Goal: Information Seeking & Learning: Learn about a topic

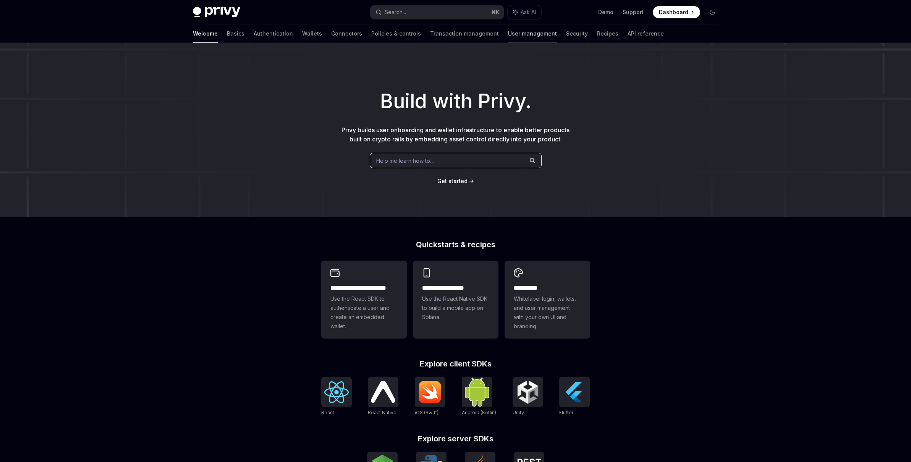
click at [508, 34] on link "User management" at bounding box center [532, 33] width 49 height 18
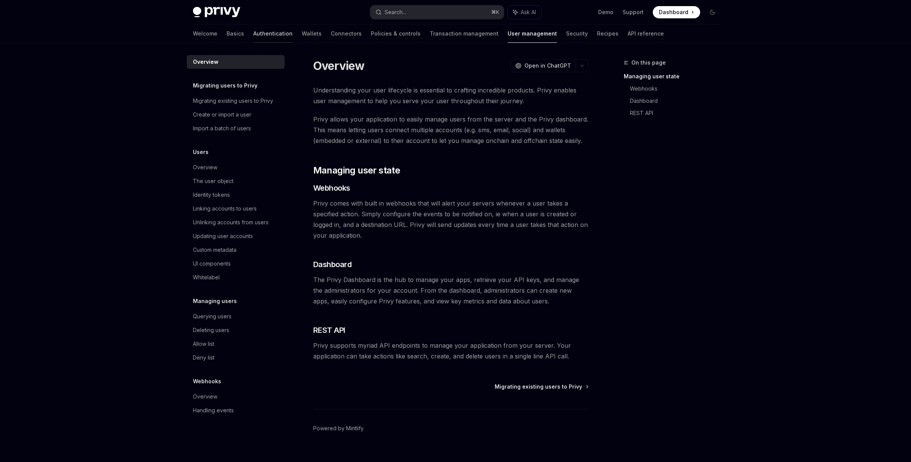
click at [253, 41] on link "Authentication" at bounding box center [272, 33] width 39 height 18
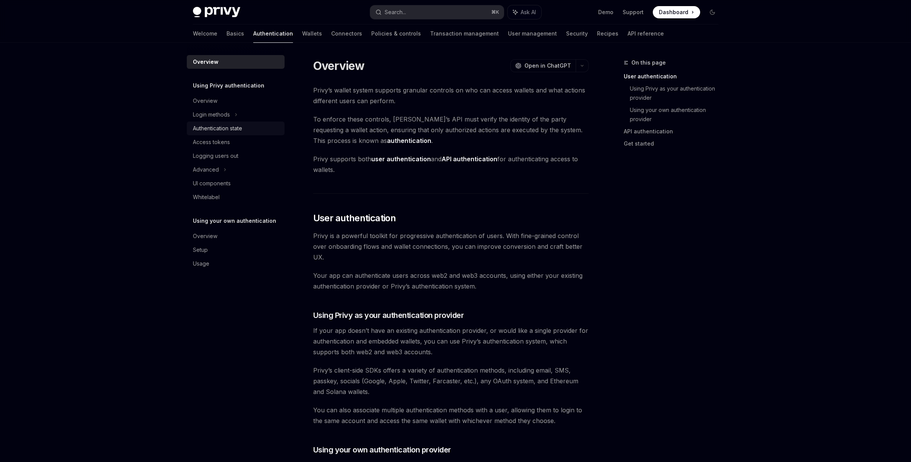
click at [208, 130] on div "Authentication state" at bounding box center [217, 128] width 49 height 9
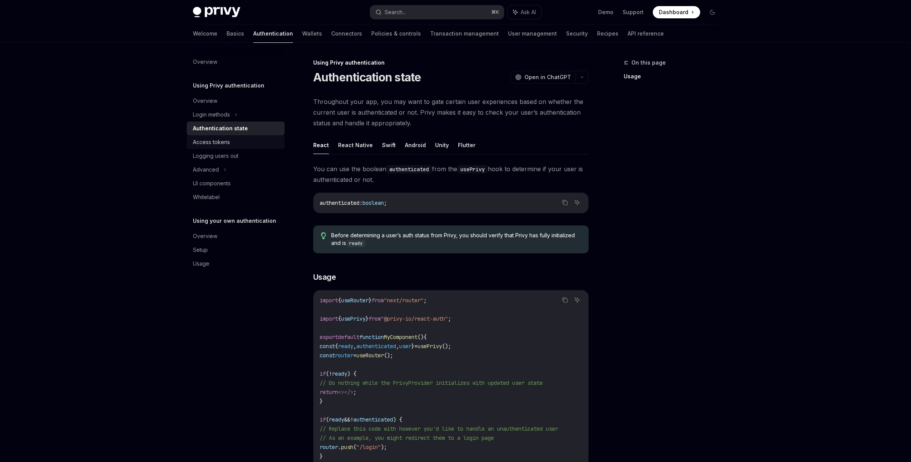
click at [213, 146] on div "Access tokens" at bounding box center [211, 141] width 37 height 9
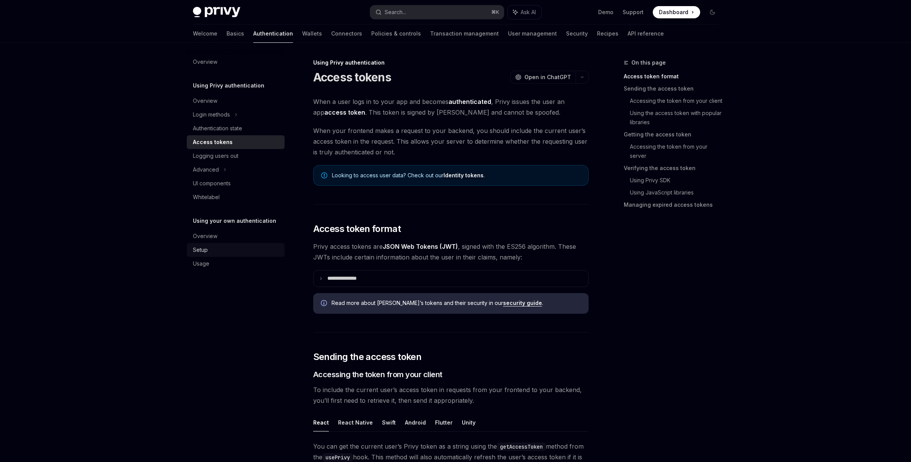
click at [203, 250] on div "Setup" at bounding box center [200, 249] width 15 height 9
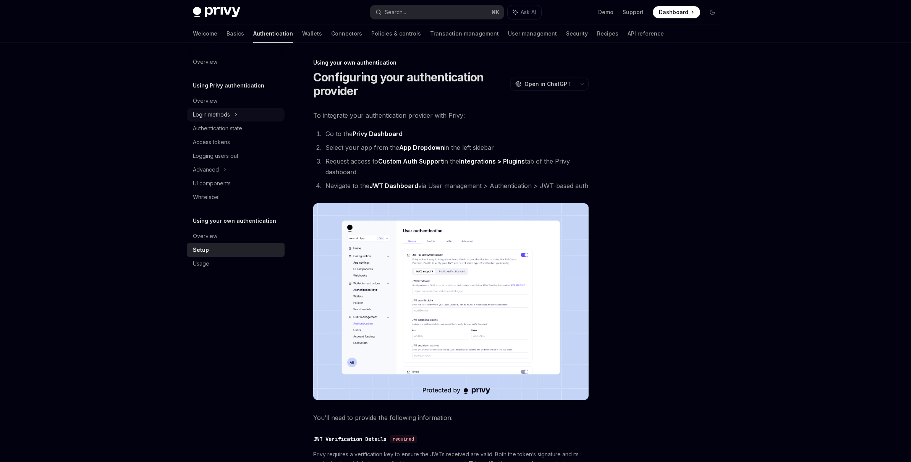
click at [231, 111] on div "Login methods" at bounding box center [236, 115] width 98 height 14
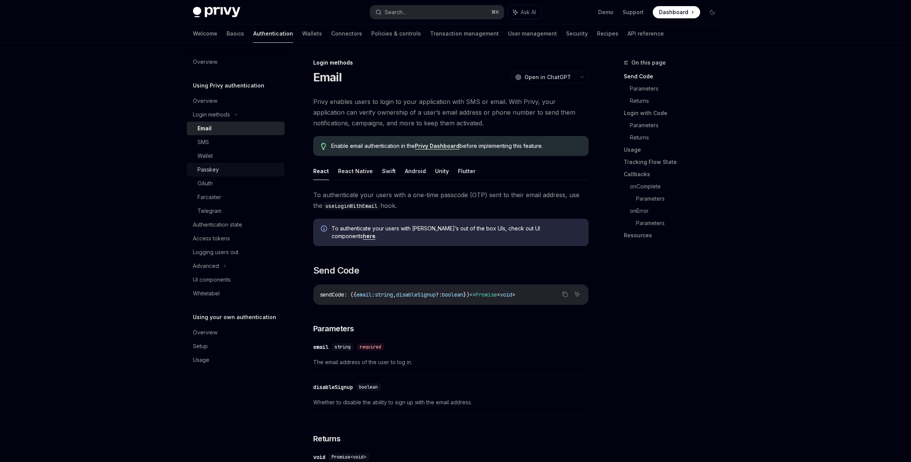
click at [216, 168] on div "Passkey" at bounding box center [207, 169] width 21 height 9
type textarea "*"
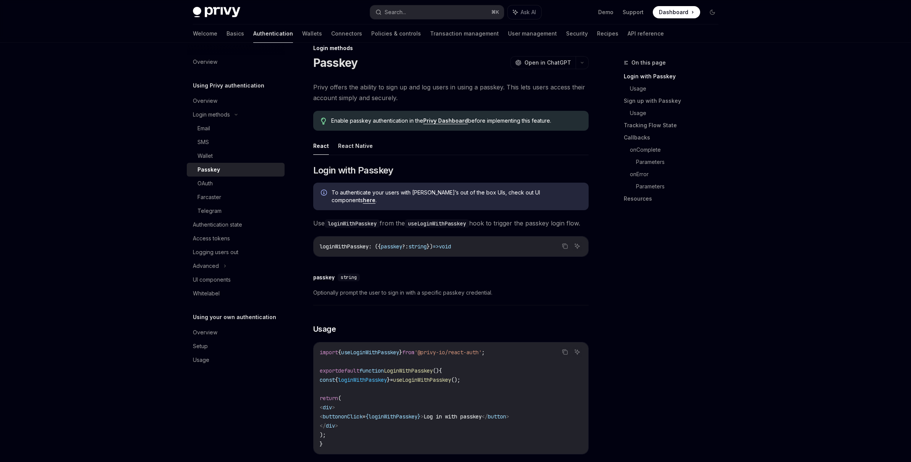
scroll to position [16, 0]
